Goal: Task Accomplishment & Management: Manage account settings

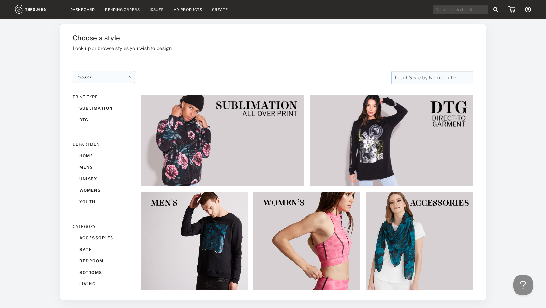
click at [528, 8] on icon at bounding box center [528, 10] width 6 height 6
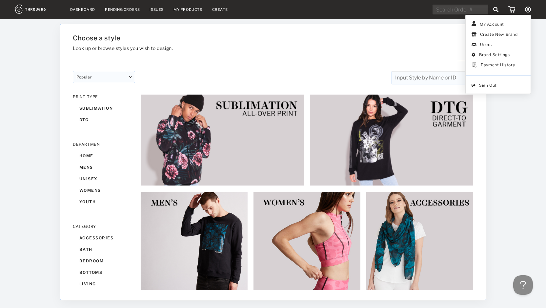
click at [221, 36] on h1 "Choose a style" at bounding box center [239, 38] width 333 height 8
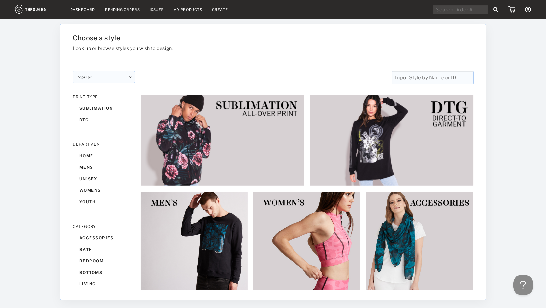
click at [83, 8] on link "Dashboard" at bounding box center [82, 9] width 25 height 5
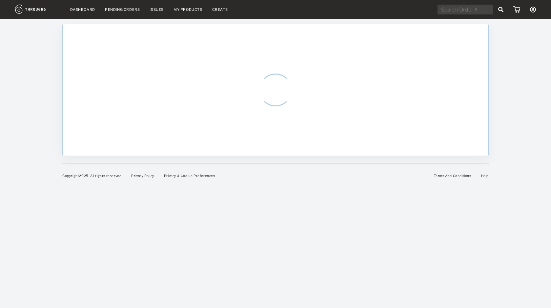
select select "9"
select select "2025"
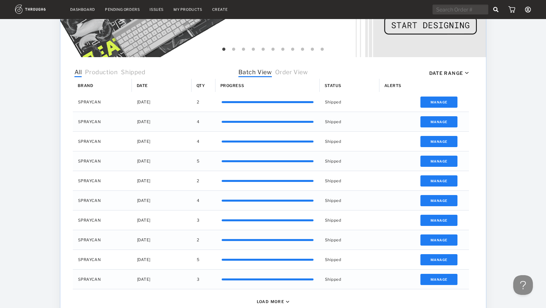
scroll to position [173, 0]
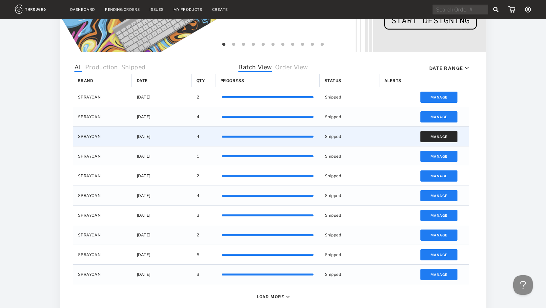
click at [434, 137] on button "Manage" at bounding box center [439, 136] width 37 height 11
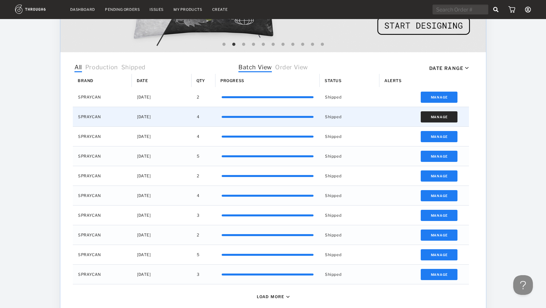
click at [425, 115] on button "Manage" at bounding box center [439, 116] width 37 height 11
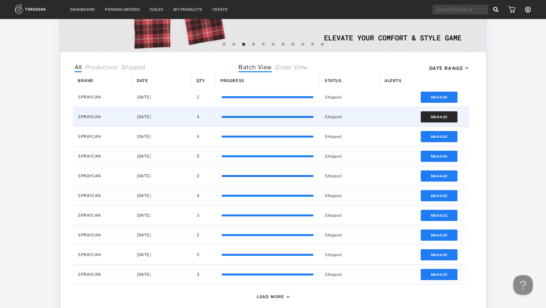
click at [435, 113] on button "Manage" at bounding box center [439, 116] width 37 height 11
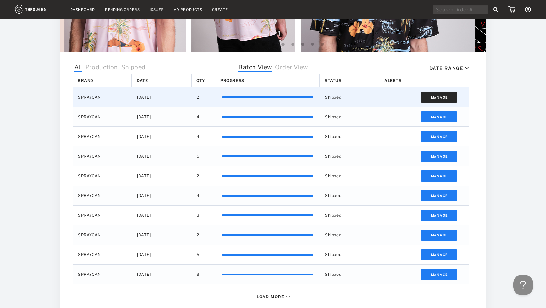
click at [433, 96] on button "Manage" at bounding box center [439, 97] width 37 height 11
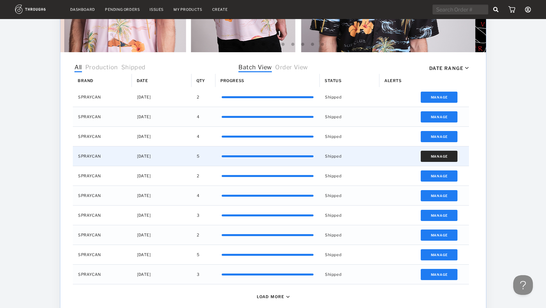
click at [424, 155] on button "Manage" at bounding box center [439, 156] width 37 height 11
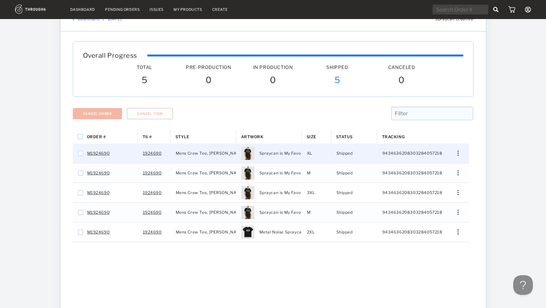
scroll to position [19, 0]
